Goal: Task Accomplishment & Management: Use online tool/utility

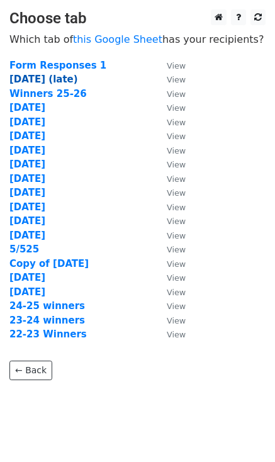
click at [36, 77] on strong "9/26/25 (late)" at bounding box center [43, 79] width 69 height 11
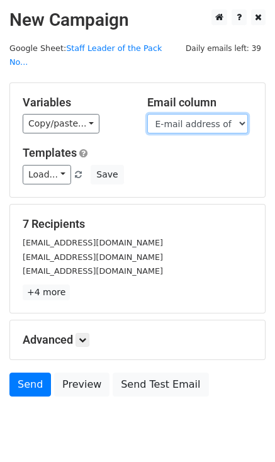
click at [175, 118] on select "Timestamp Staff Being Nominated Reason for Nominating Date Column E E-mail addr…" at bounding box center [197, 123] width 101 height 19
click at [147, 114] on select "Timestamp Staff Being Nominated Reason for Nominating Date Column E E-mail addr…" at bounding box center [197, 123] width 101 height 19
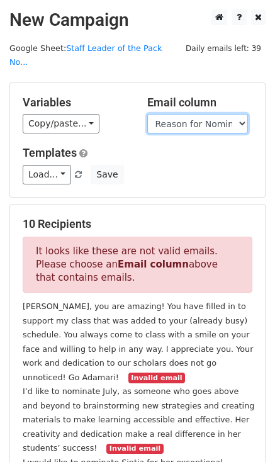
click at [174, 114] on select "Timestamp Staff Being Nominated Reason for Nominating Date Column E E-mail addr…" at bounding box center [197, 123] width 101 height 19
select select "E-mail address of staff nominated - please take a few seconds to fill this in! …"
click at [147, 114] on select "Timestamp Staff Being Nominated Reason for Nominating Date Column E E-mail addr…" at bounding box center [197, 123] width 101 height 19
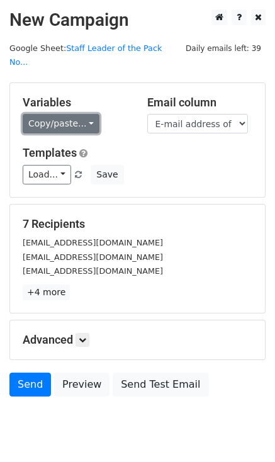
click at [70, 114] on link "Copy/paste..." at bounding box center [61, 123] width 77 height 19
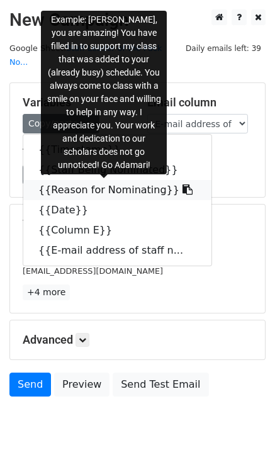
click at [182, 184] on icon at bounding box center [187, 189] width 10 height 10
